Goal: Task Accomplishment & Management: Use online tool/utility

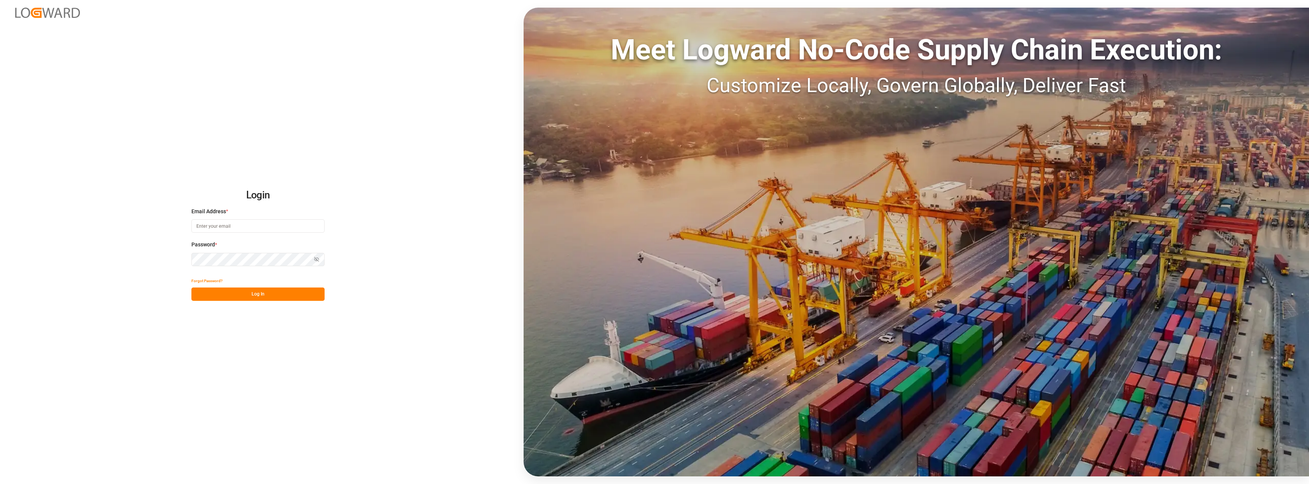
click at [265, 231] on input at bounding box center [257, 225] width 133 height 13
click at [257, 225] on input at bounding box center [257, 225] width 133 height 13
type input "[PERSON_NAME][EMAIL_ADDRESS][PERSON_NAME][DOMAIN_NAME]"
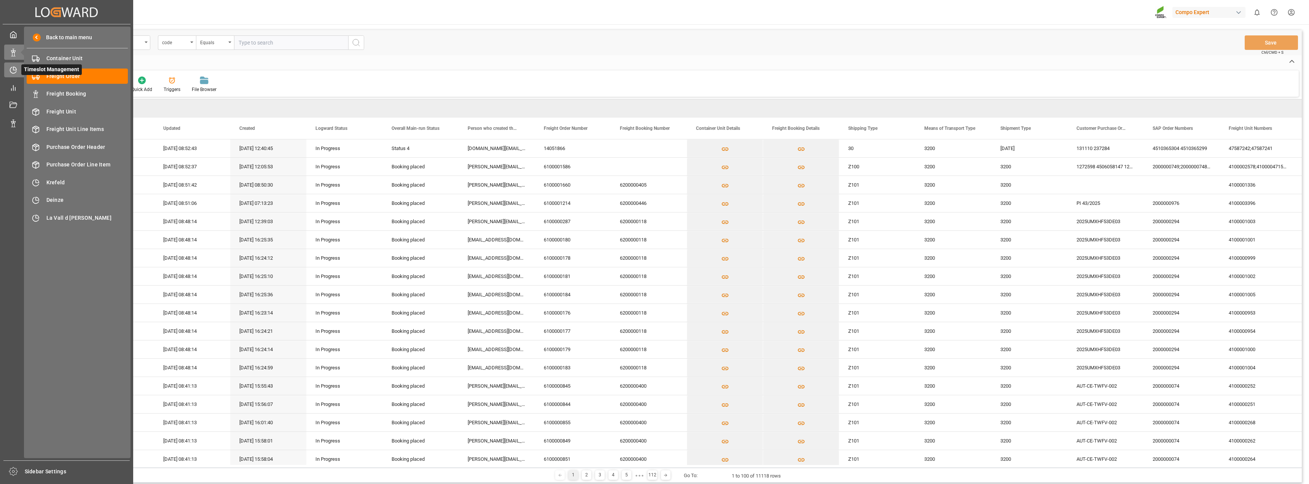
click at [12, 67] on icon at bounding box center [13, 70] width 6 height 6
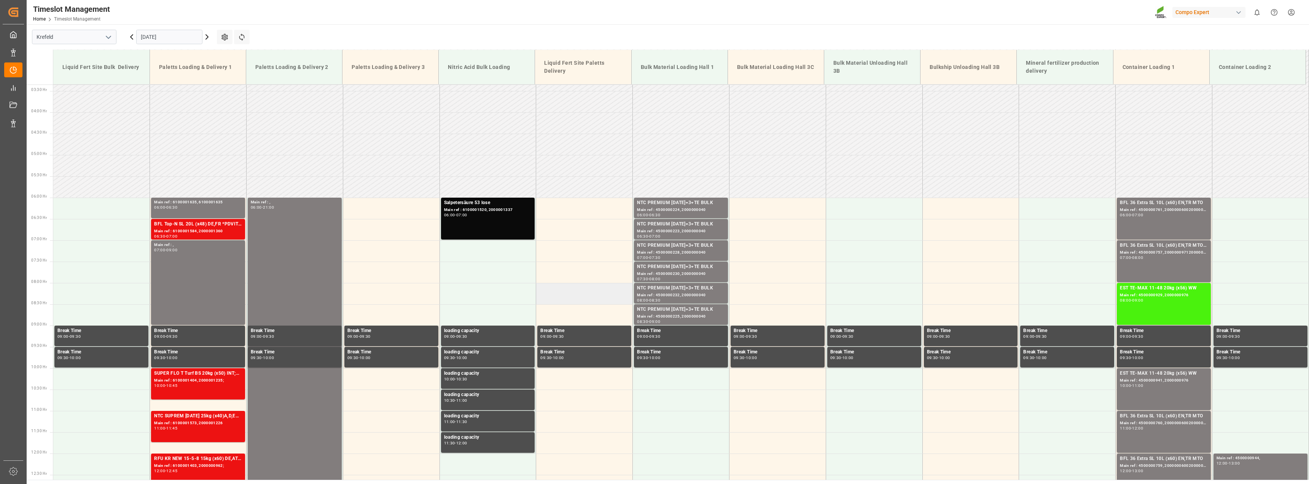
scroll to position [154, 0]
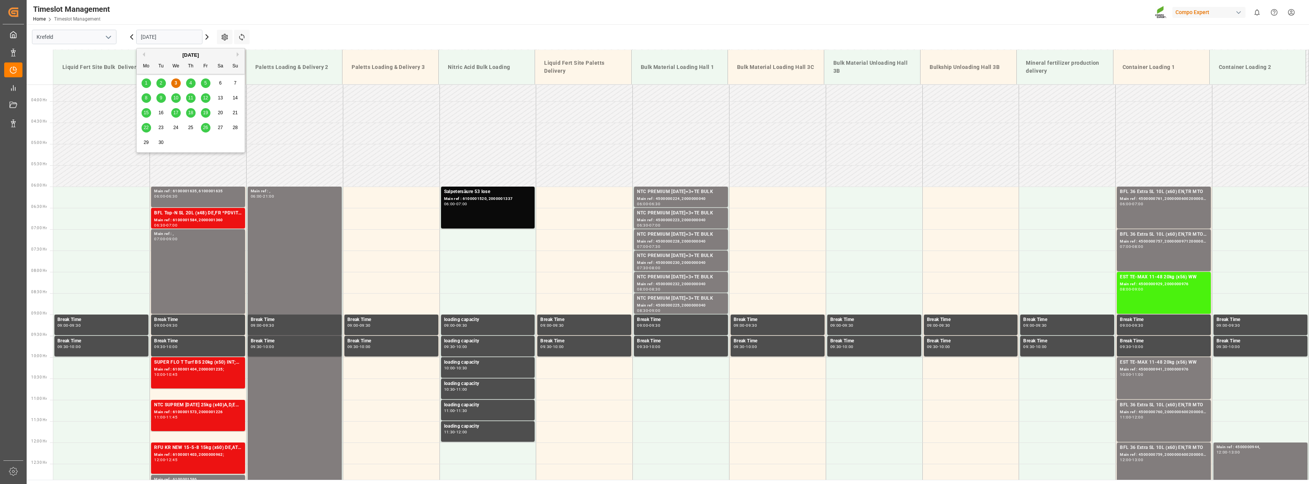
click at [171, 38] on input "[DATE]" at bounding box center [169, 37] width 66 height 14
click at [162, 83] on span "2" at bounding box center [161, 82] width 3 height 5
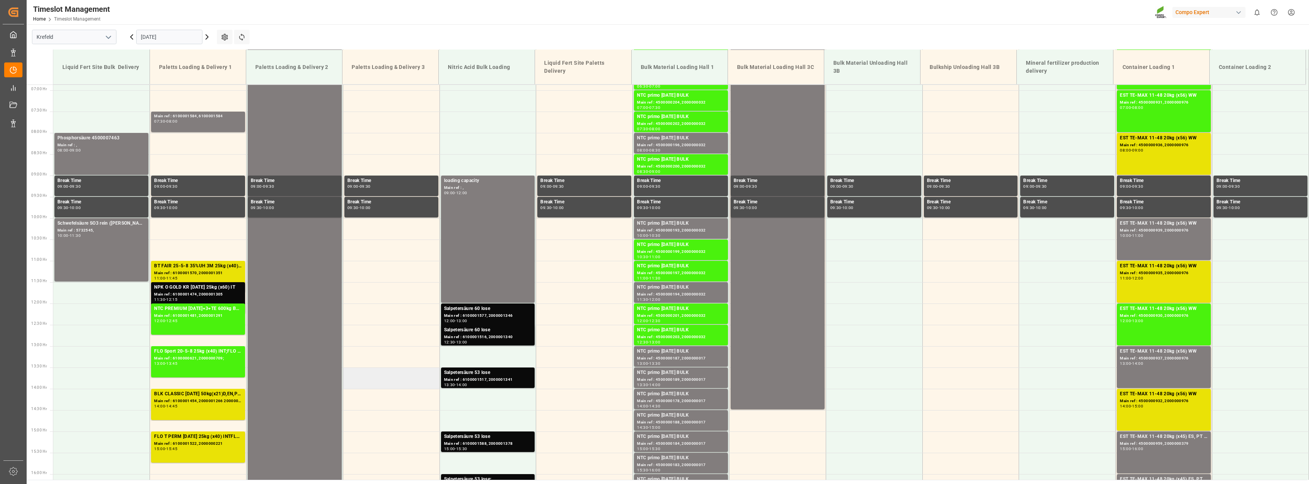
scroll to position [344, 0]
